Goal: Book appointment/travel/reservation

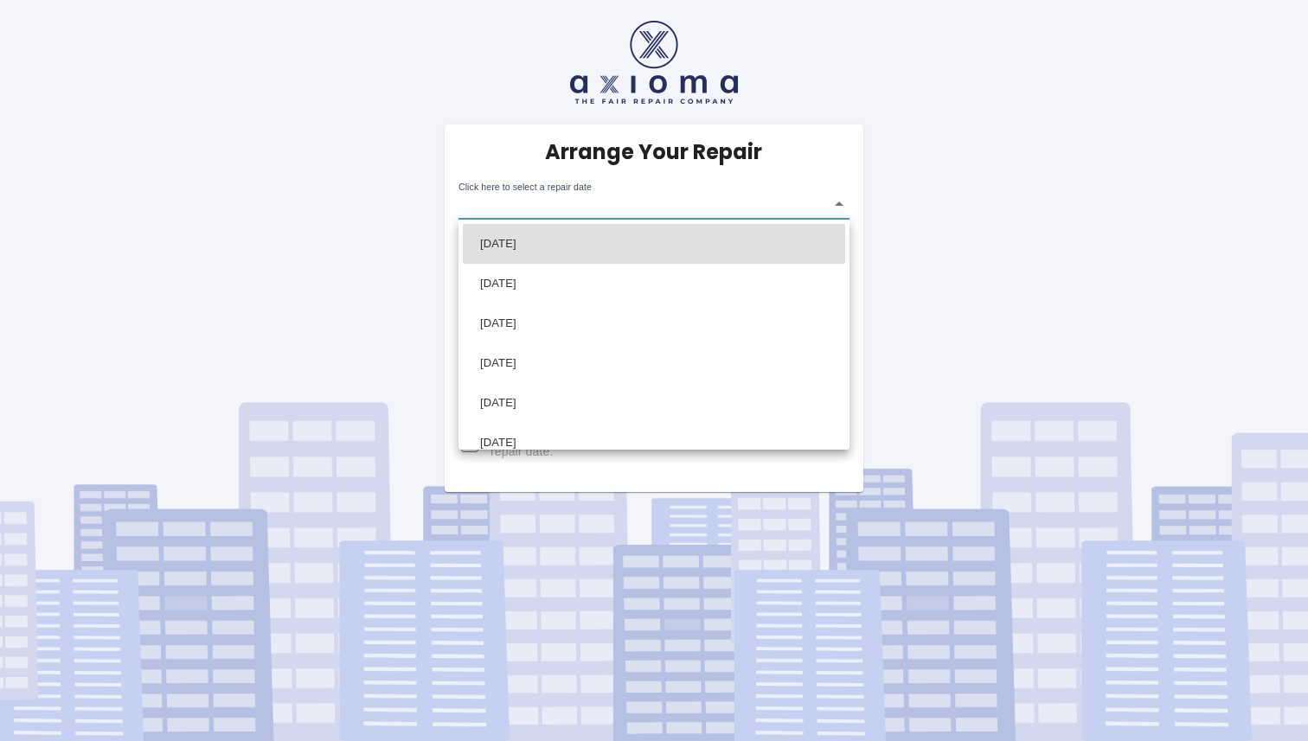
click at [581, 199] on body "Arrange Your Repair Click here to select a repair date ​ Phone Number   * 07932…" at bounding box center [654, 370] width 1308 height 741
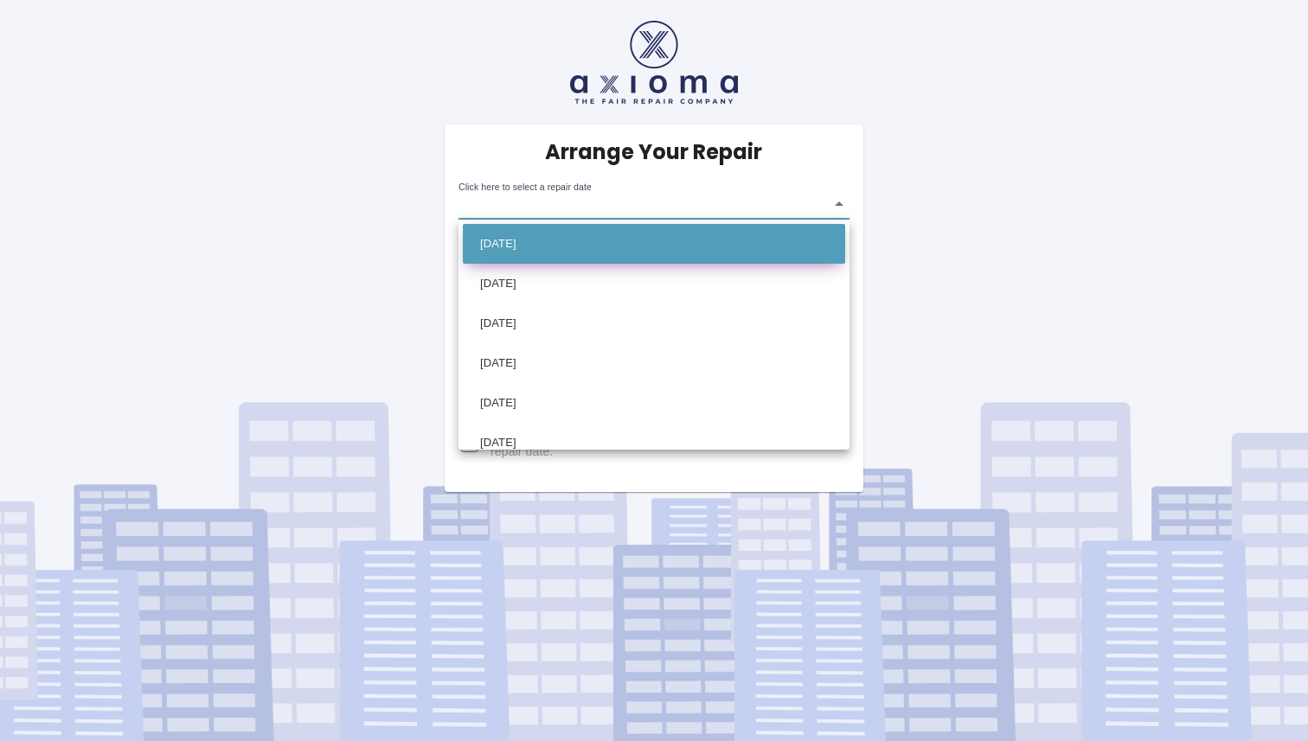
click at [544, 241] on li "[DATE]" at bounding box center [654, 244] width 382 height 40
type input "[DATE]T00:00:00.000Z"
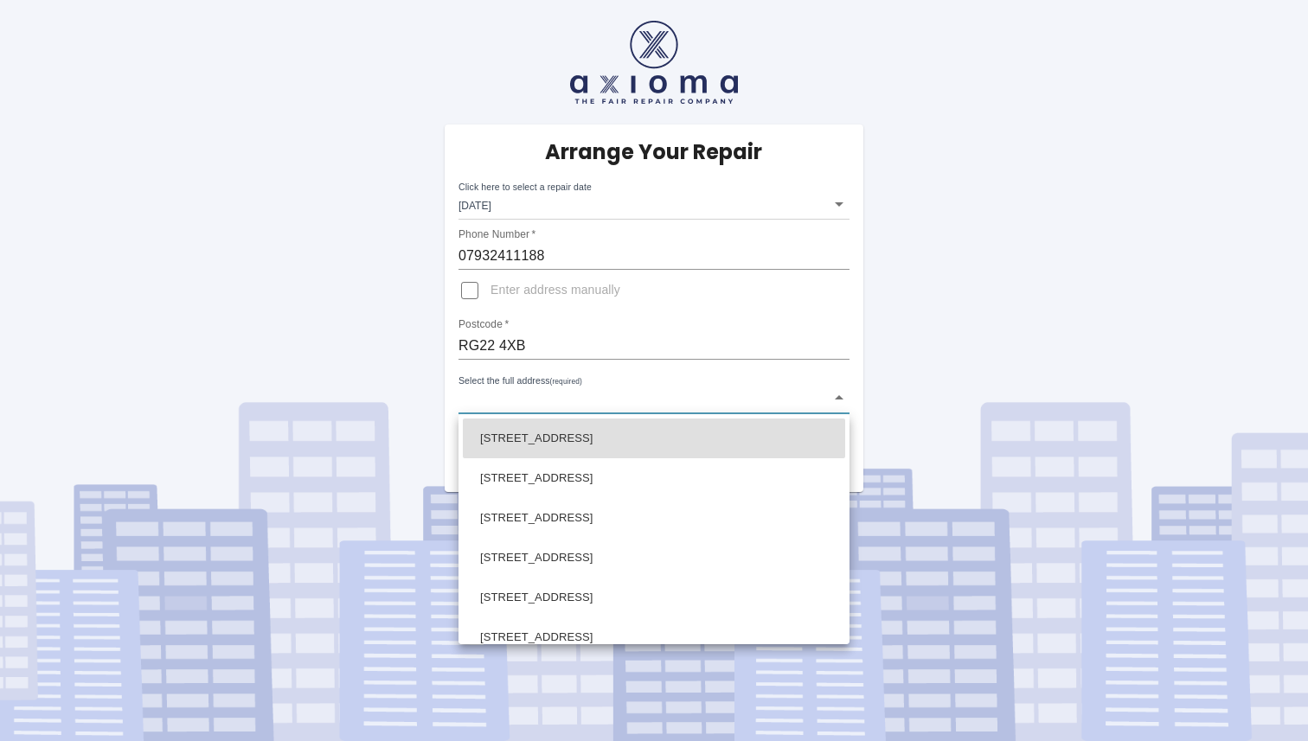
click at [498, 395] on body "Arrange Your Repair Click here to select a repair date [DATE] [DATE]T00:00:00.0…" at bounding box center [654, 370] width 1308 height 741
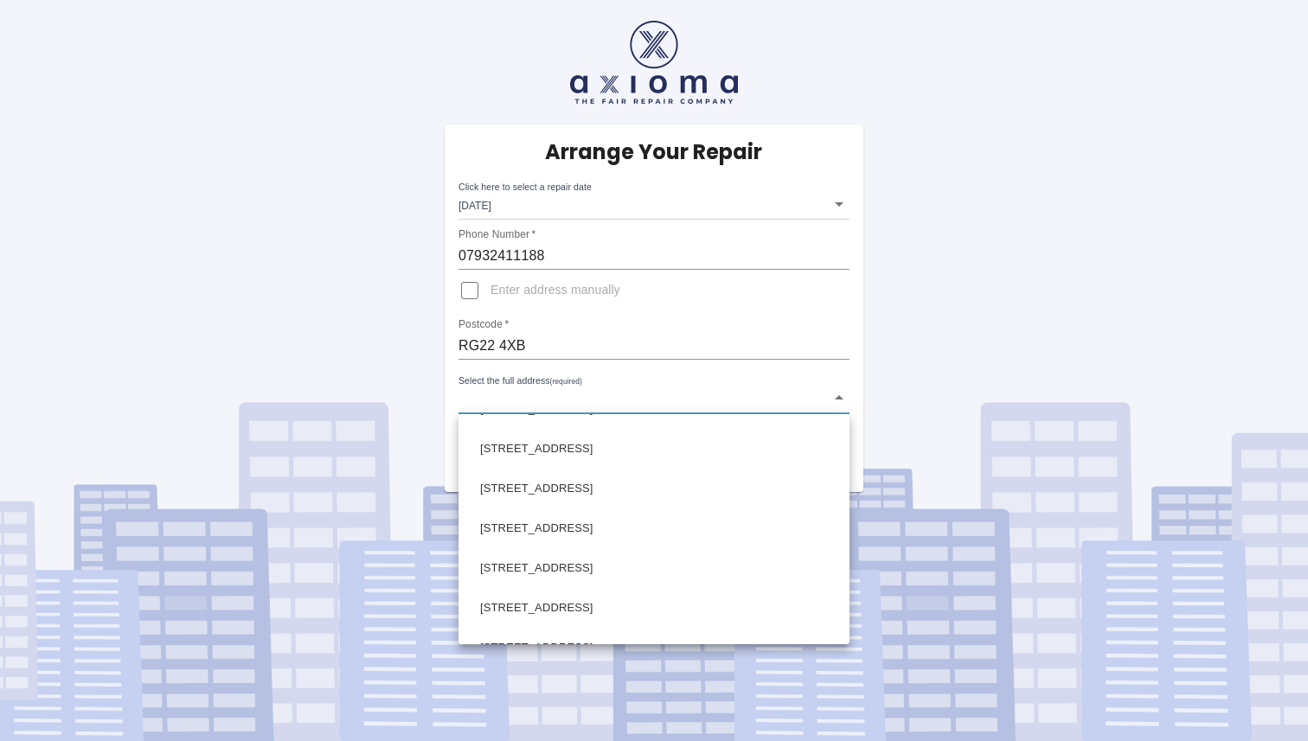
scroll to position [230, 0]
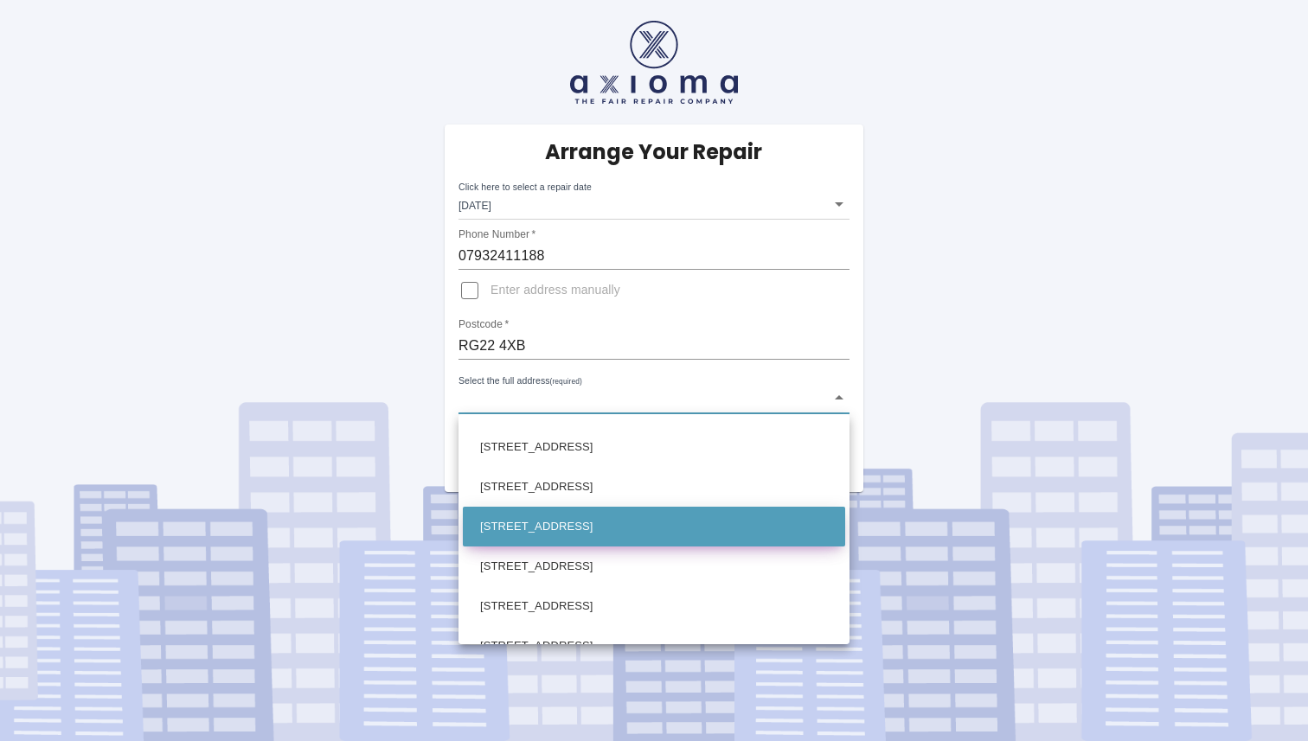
click at [526, 528] on li "[STREET_ADDRESS]" at bounding box center [654, 527] width 382 height 40
type input "[STREET_ADDRESS]"
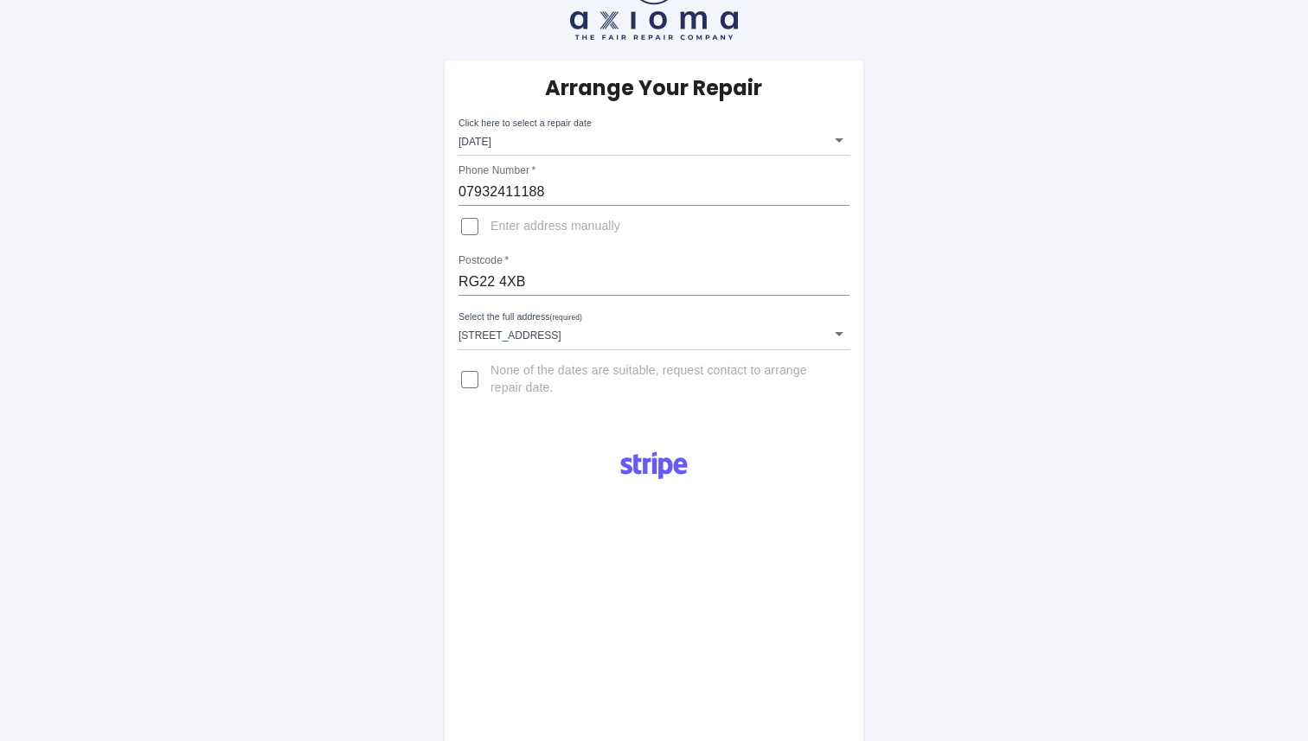
scroll to position [0, 0]
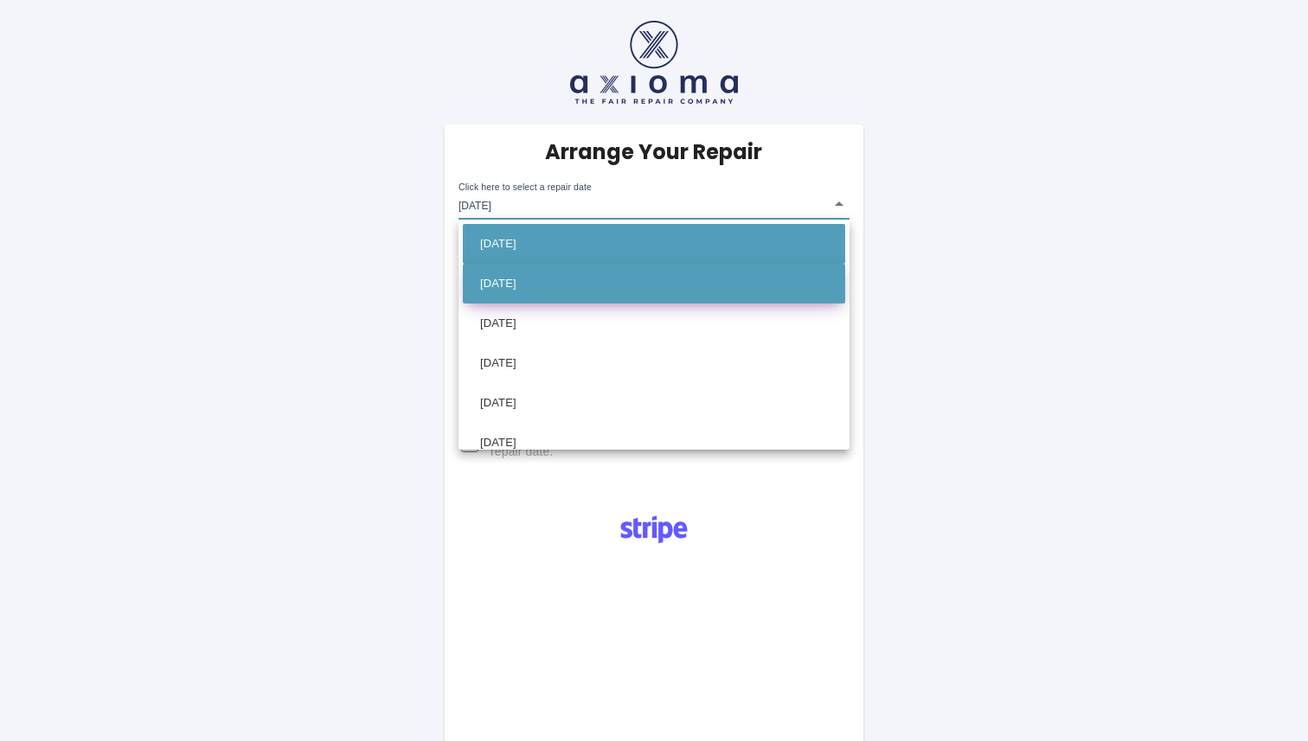
click at [517, 277] on li "[DATE]" at bounding box center [654, 284] width 382 height 40
type input "[DATE]T00:00:00.000Z"
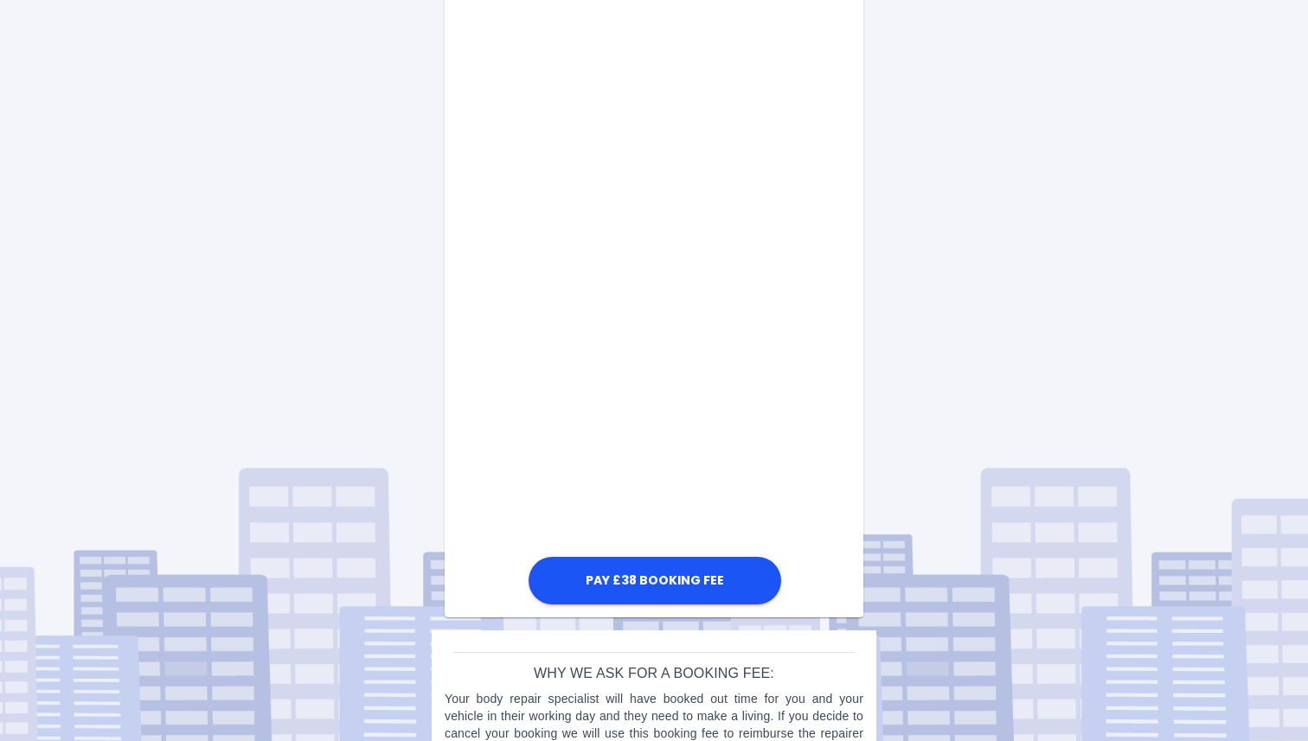
scroll to position [836, 0]
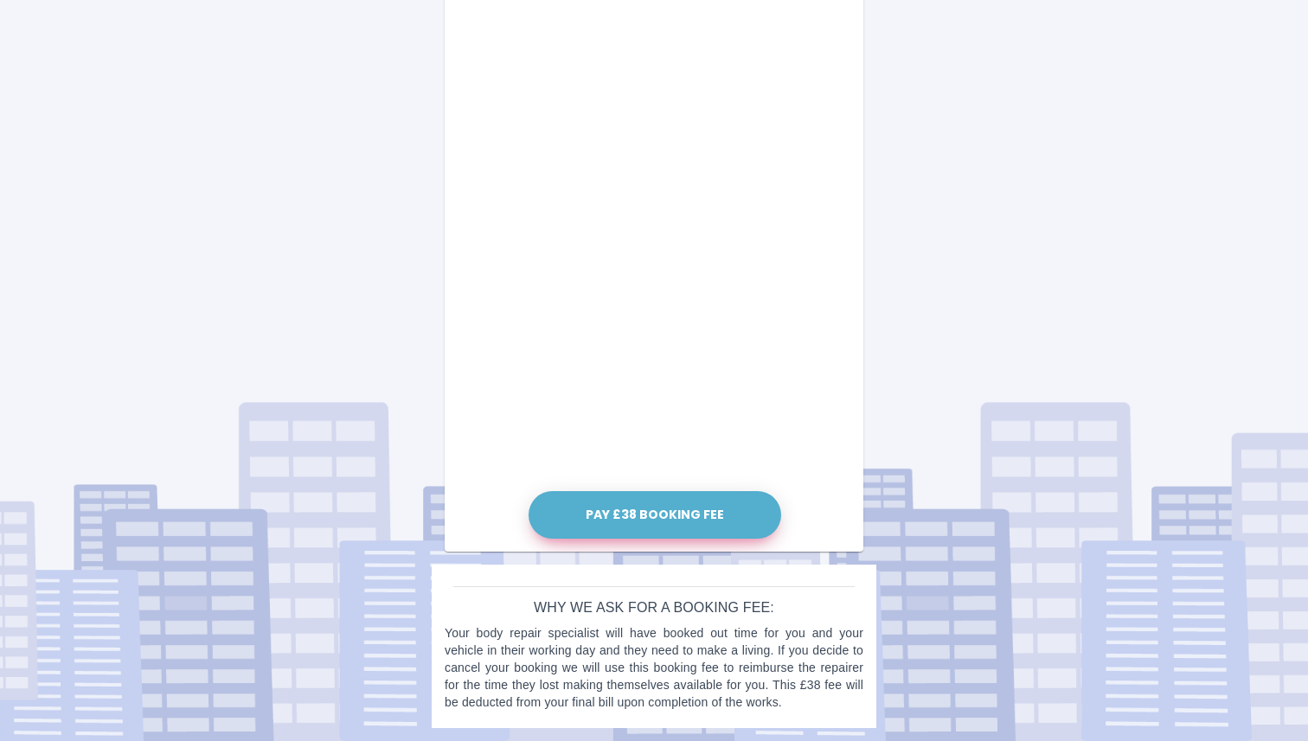
click at [656, 515] on button "Pay £38 Booking Fee" at bounding box center [655, 515] width 253 height 48
